Goal: Transaction & Acquisition: Purchase product/service

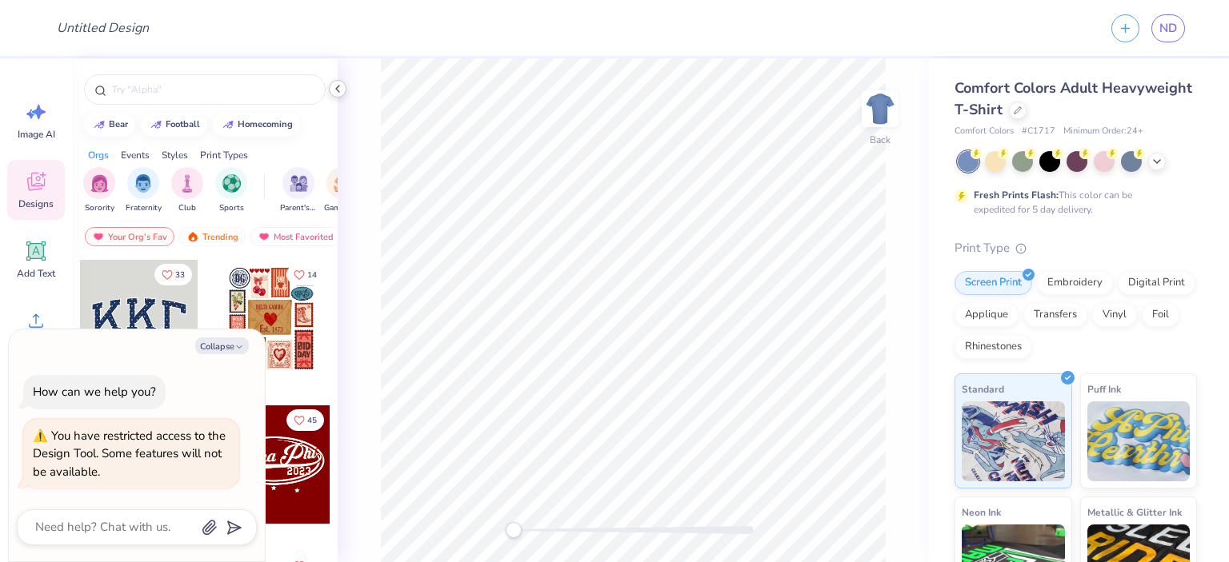
click at [338, 86] on polyline at bounding box center [337, 89] width 3 height 6
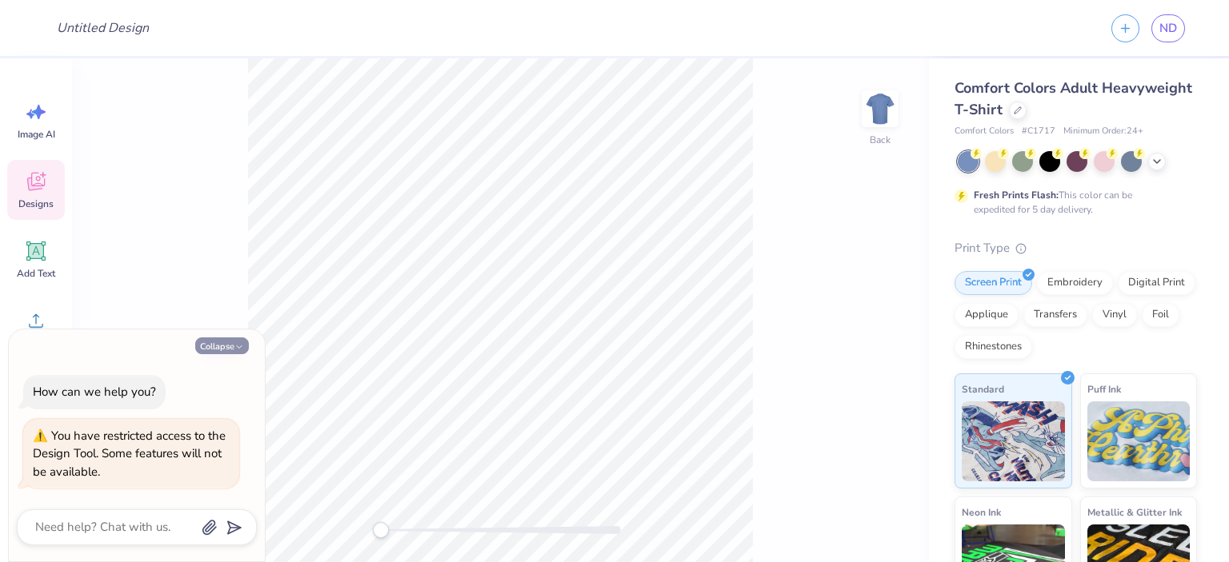
click at [209, 344] on button "Collapse" at bounding box center [222, 346] width 54 height 17
type textarea "x"
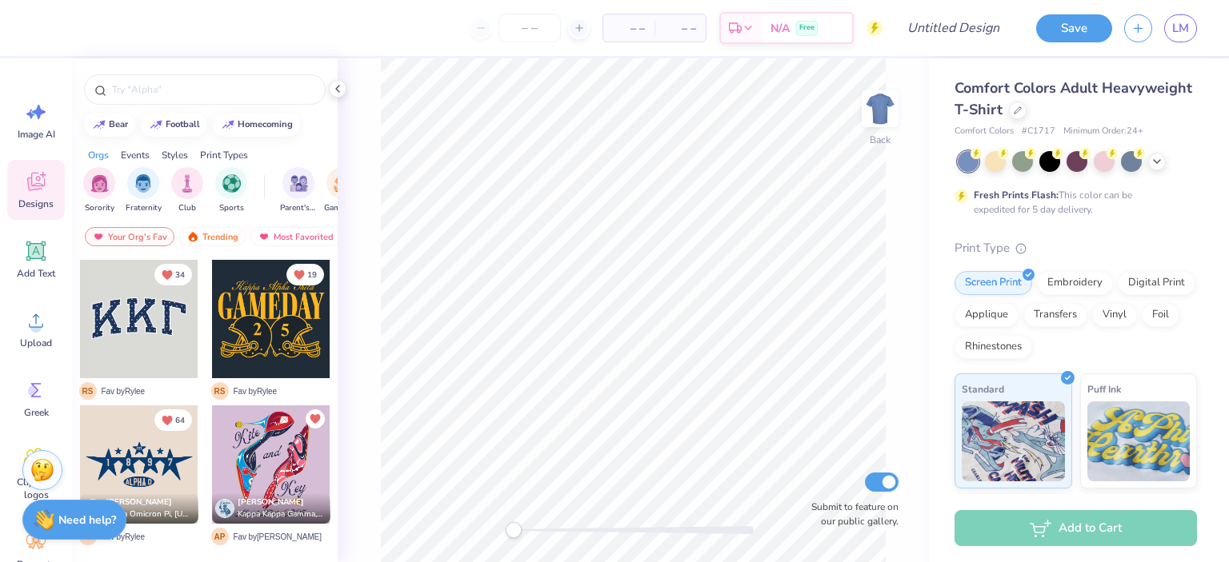
click at [274, 326] on div at bounding box center [271, 319] width 118 height 118
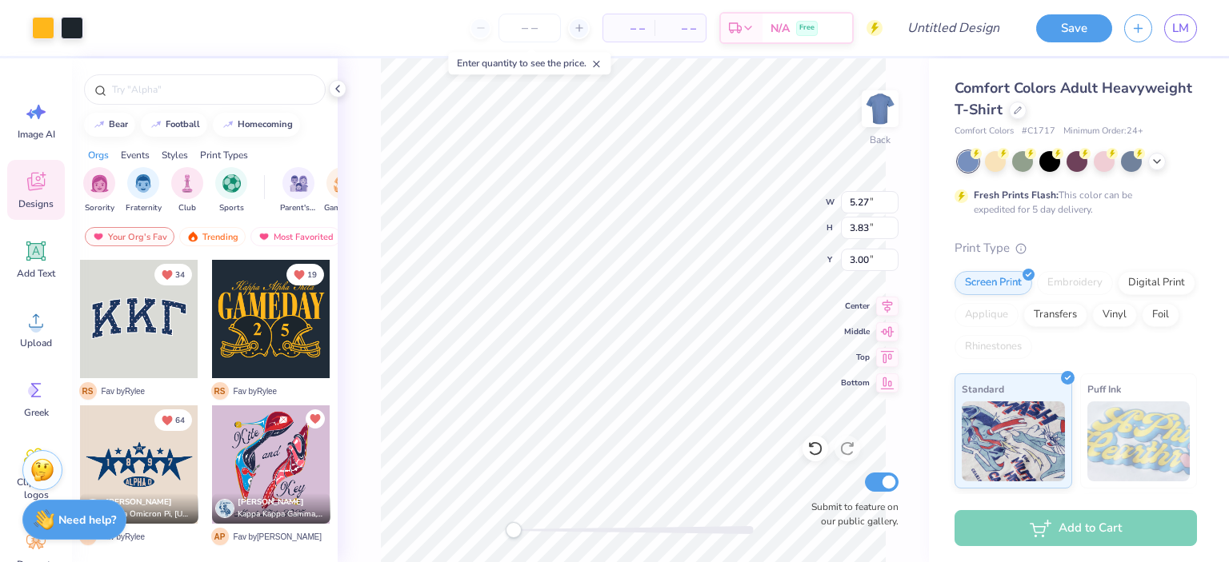
click at [211, 451] on div at bounding box center [152, 465] width 118 height 118
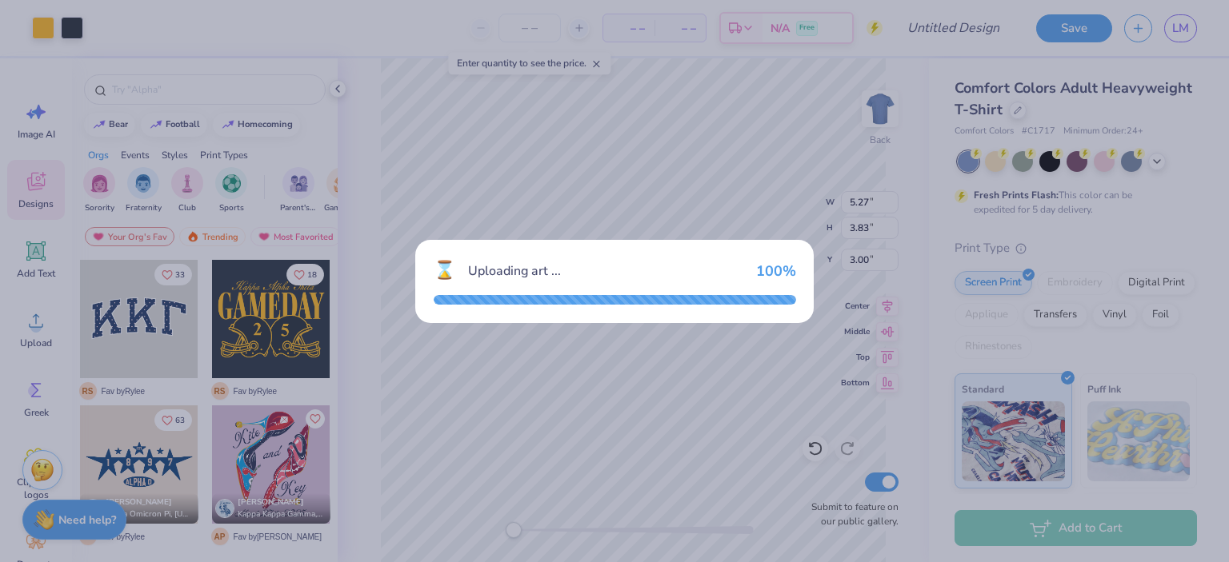
type input "10.66"
type input "14.76"
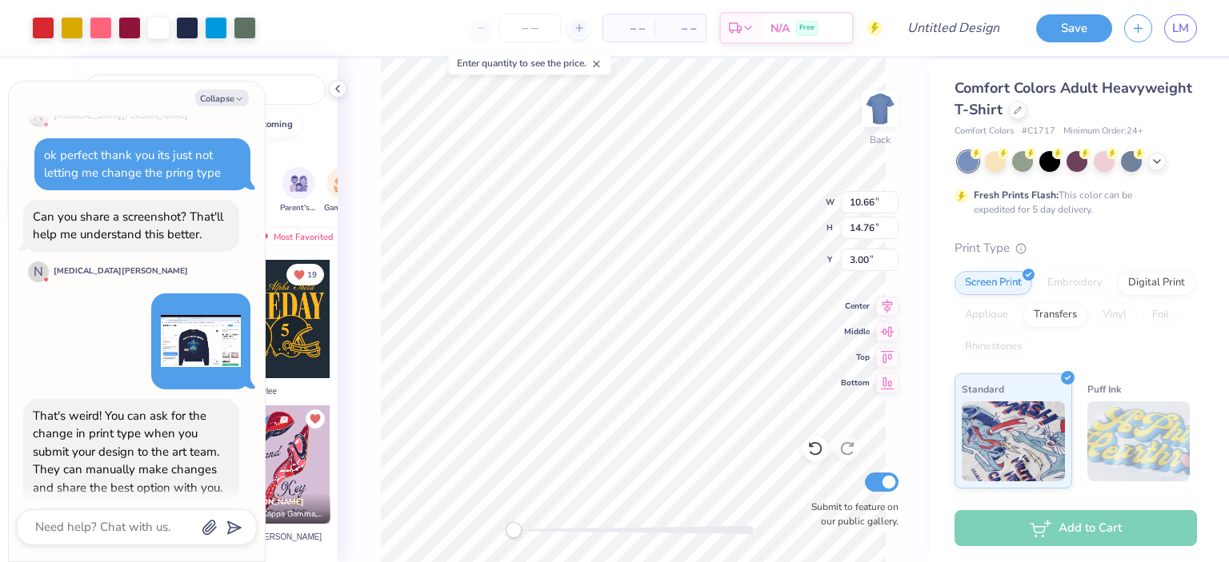
scroll to position [968, 0]
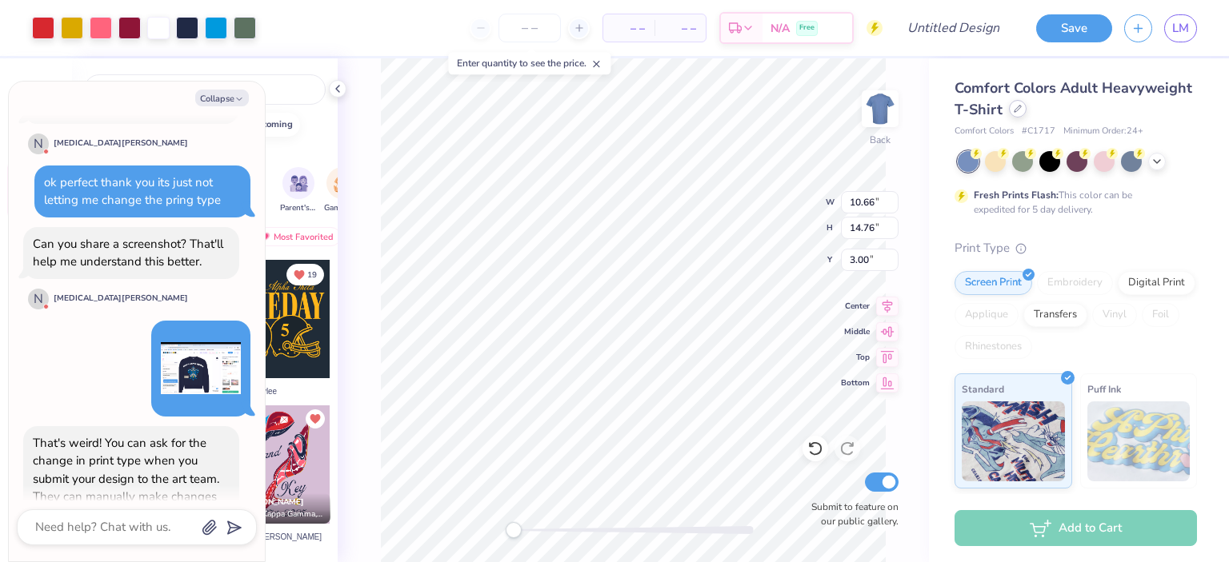
click at [1026, 110] on div at bounding box center [1018, 109] width 18 height 18
type textarea "x"
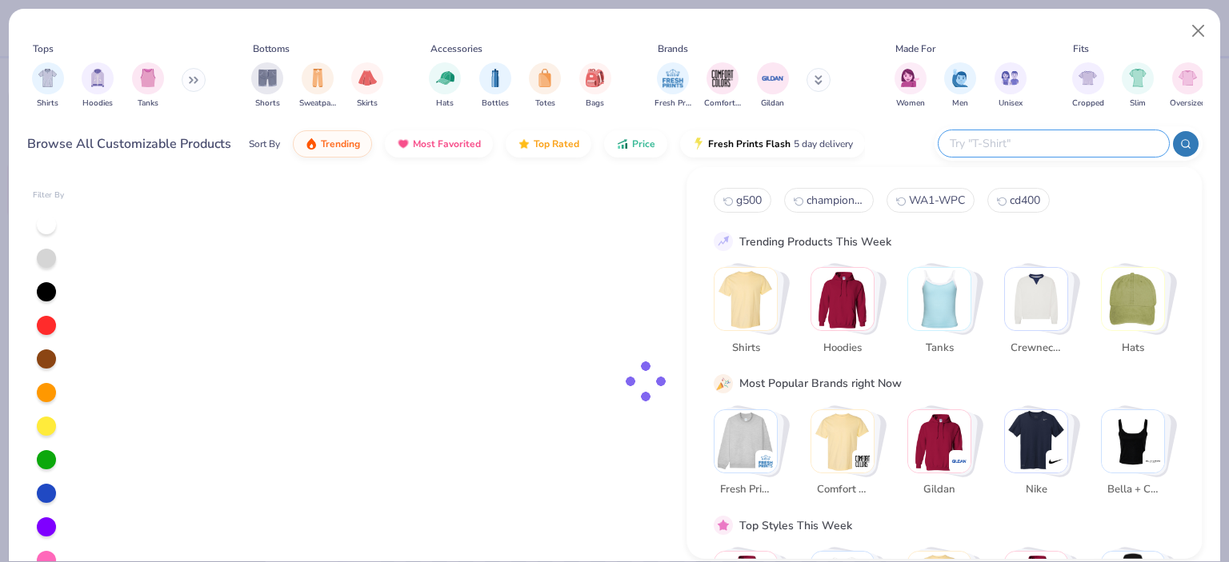
click at [1101, 146] on input "text" at bounding box center [1053, 143] width 210 height 18
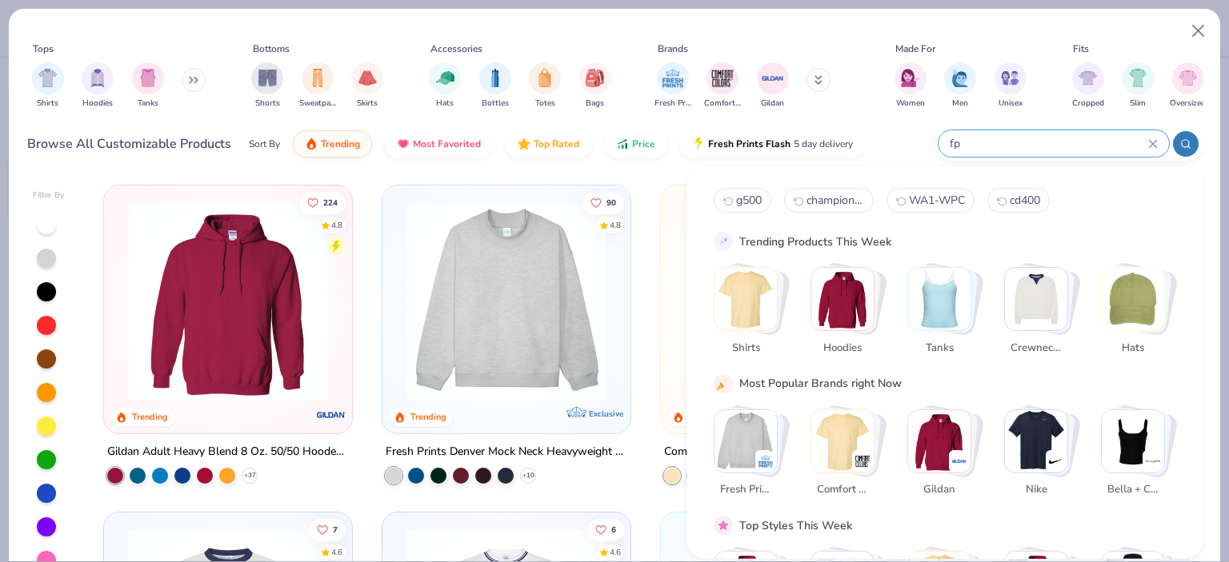
type input "fp"
type textarea "x"
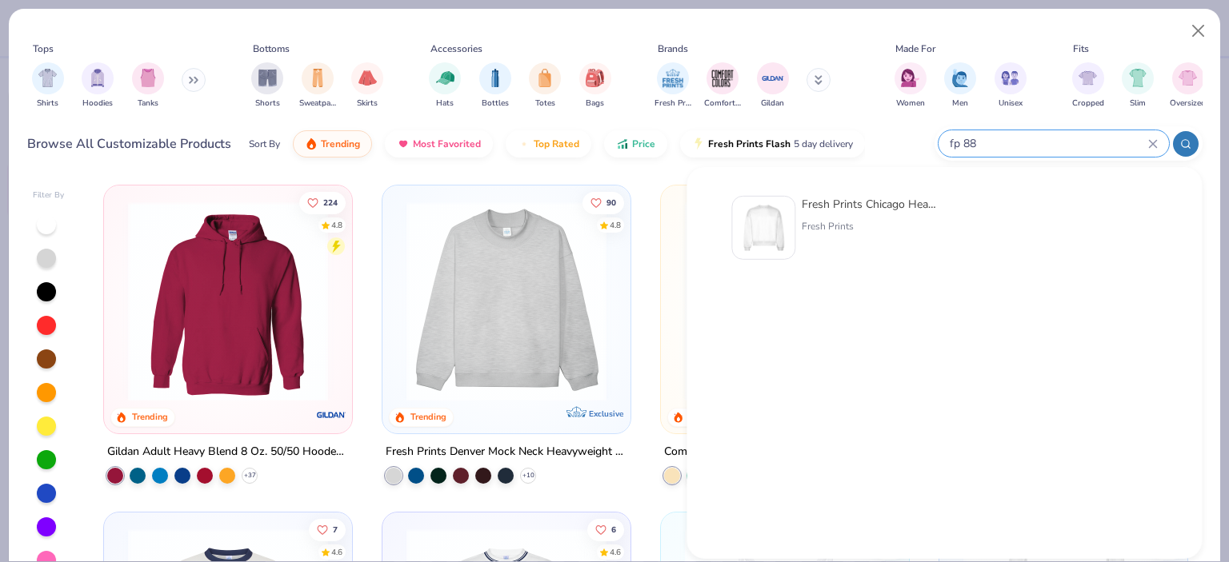
type input "fp 88"
click at [842, 218] on div "Fresh Prints Chicago Heavyweight Crewneck Fresh Prints" at bounding box center [869, 228] width 134 height 64
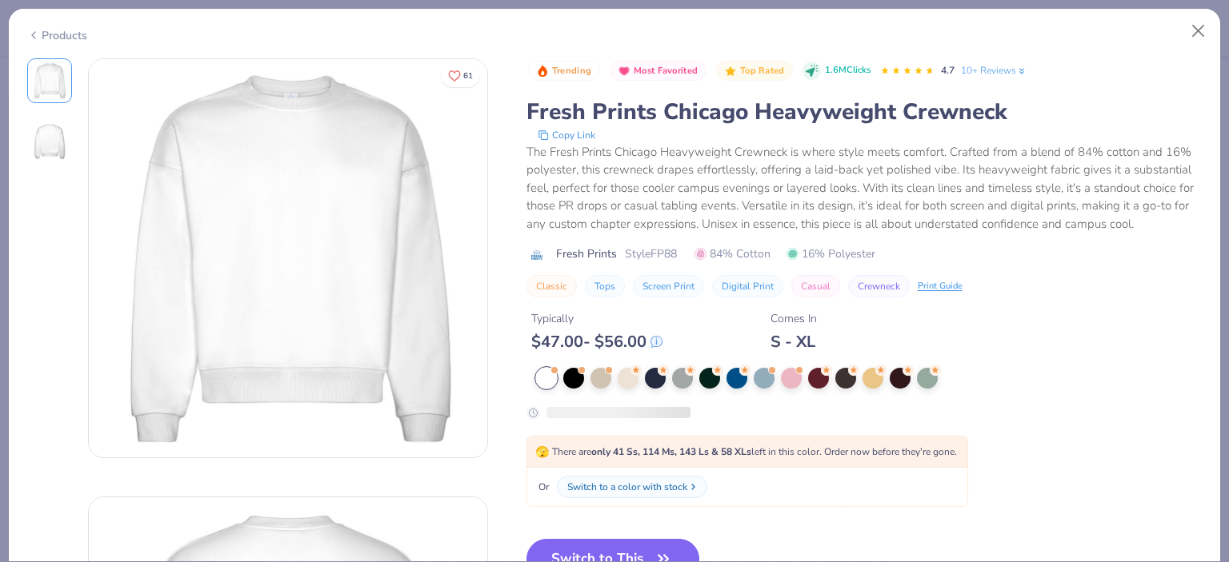
click at [630, 478] on button "Switch to a color with stock" at bounding box center [632, 487] width 150 height 22
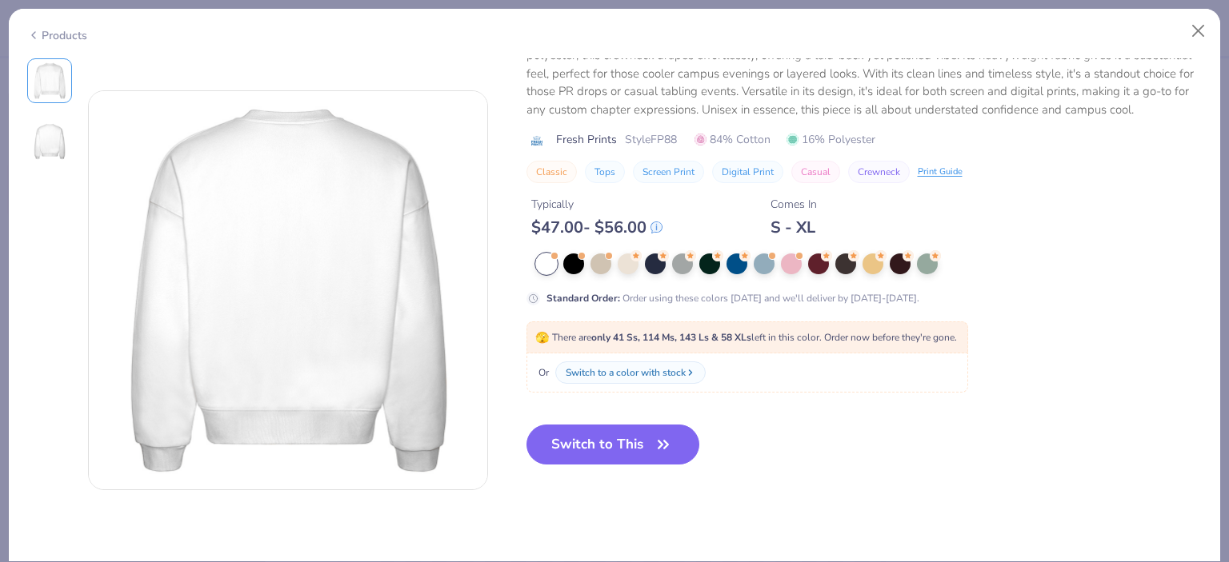
scroll to position [480, 0]
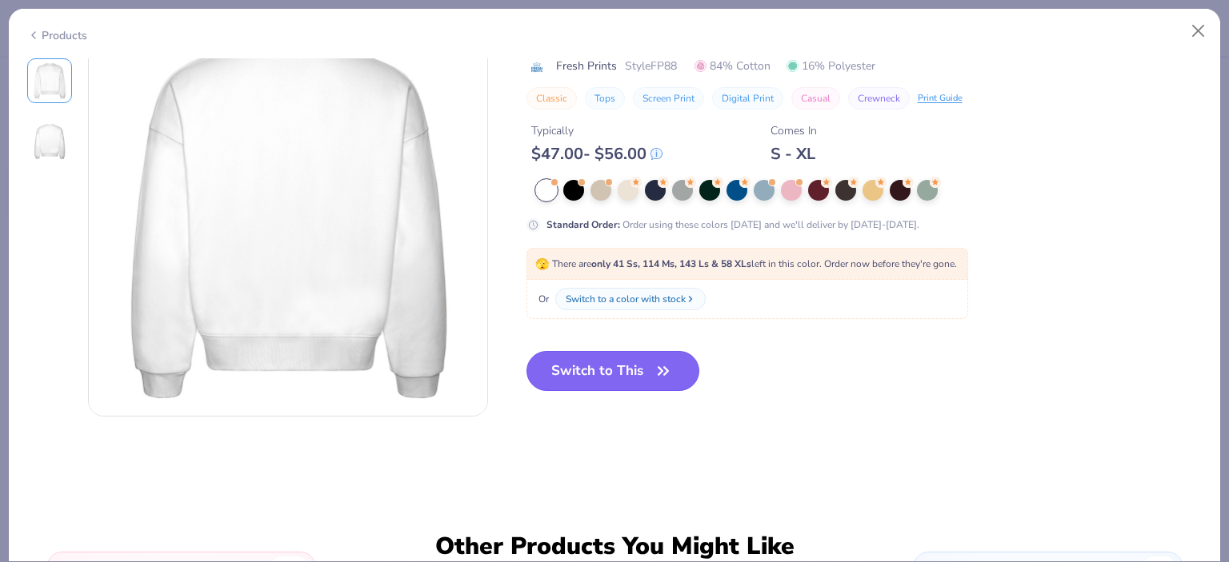
click at [640, 374] on button "Switch to This" at bounding box center [613, 371] width 174 height 40
click at [608, 378] on button "Switch to This" at bounding box center [613, 371] width 174 height 40
click at [578, 190] on div at bounding box center [573, 188] width 21 height 21
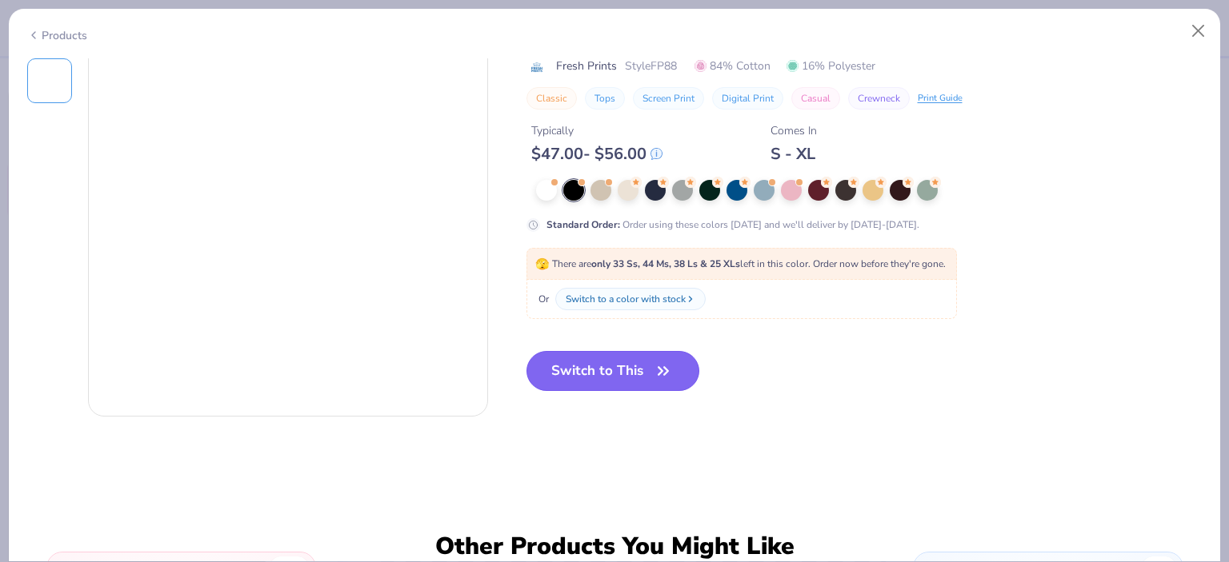
click at [646, 386] on button "Switch to This" at bounding box center [613, 371] width 174 height 40
click at [626, 377] on button "Switch to This" at bounding box center [613, 371] width 174 height 40
click at [1197, 34] on button "Close" at bounding box center [1198, 31] width 30 height 30
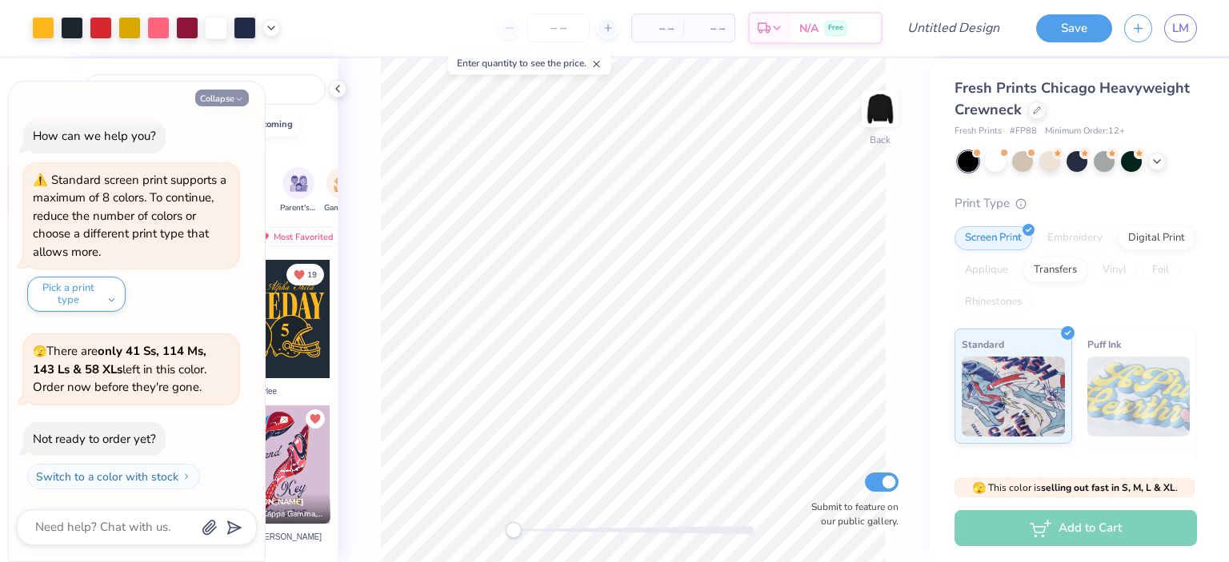
click at [234, 103] on icon "button" at bounding box center [239, 99] width 10 height 10
type textarea "x"
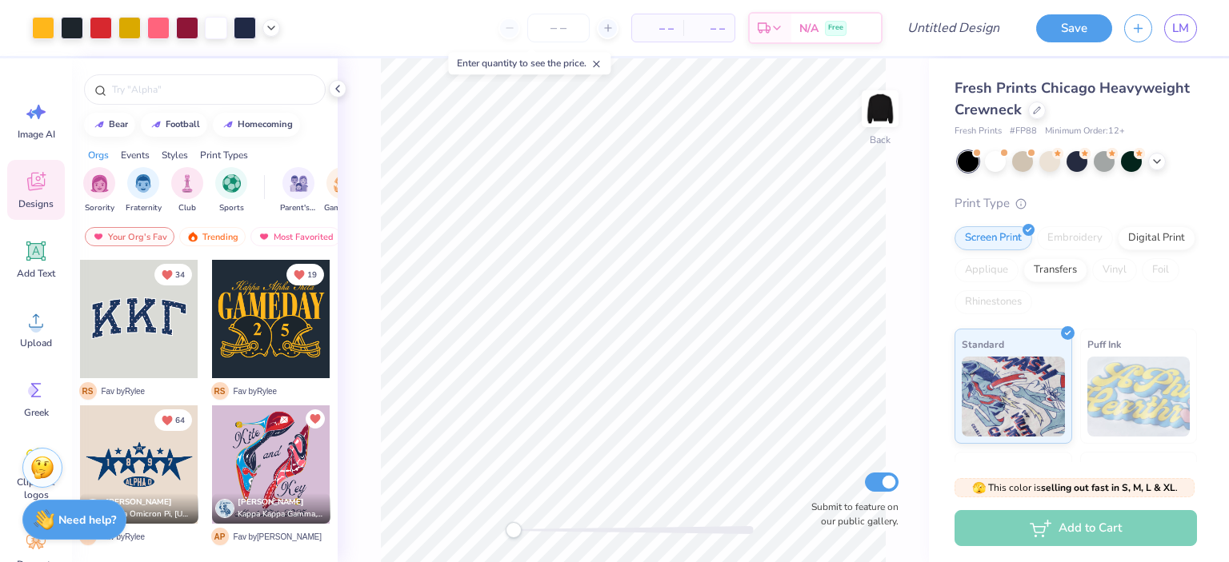
click at [44, 467] on img at bounding box center [42, 468] width 24 height 24
